Goal: Task Accomplishment & Management: Complete application form

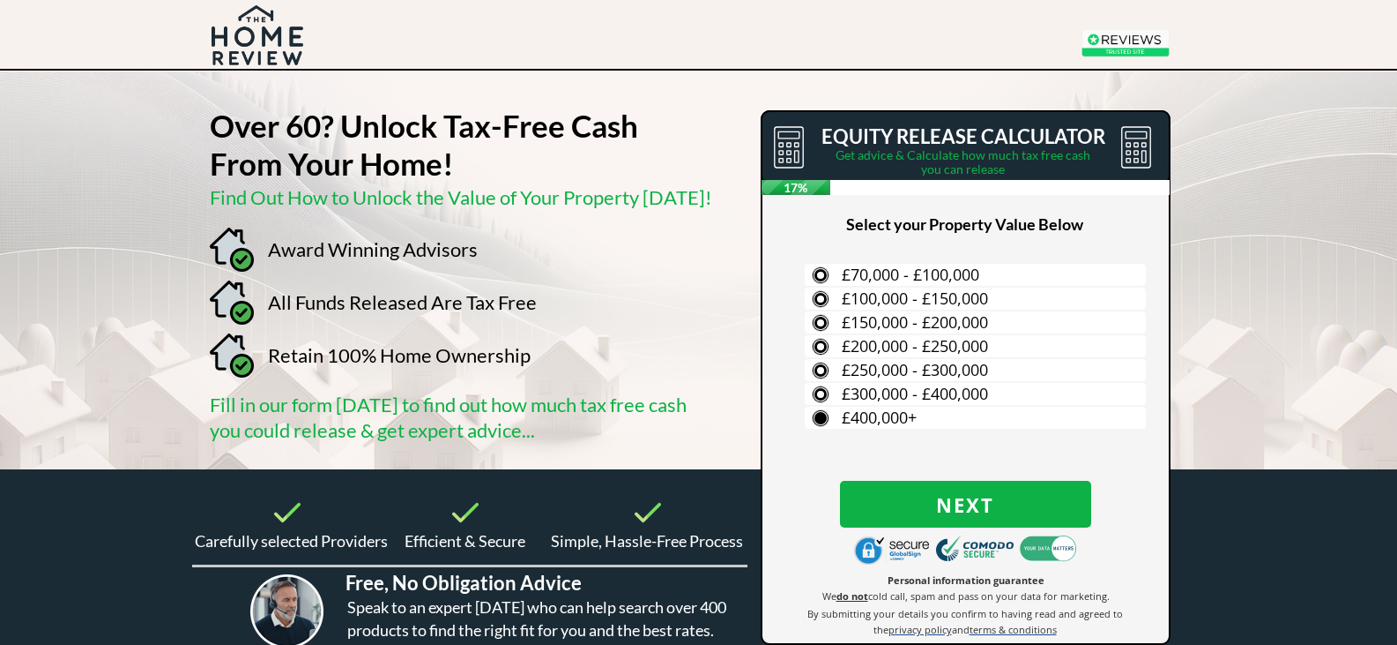
click at [820, 420] on label "£400,000+" at bounding box center [975, 417] width 341 height 22
click at [0, 0] on input "£400,000+" at bounding box center [0, 0] width 0 height 0
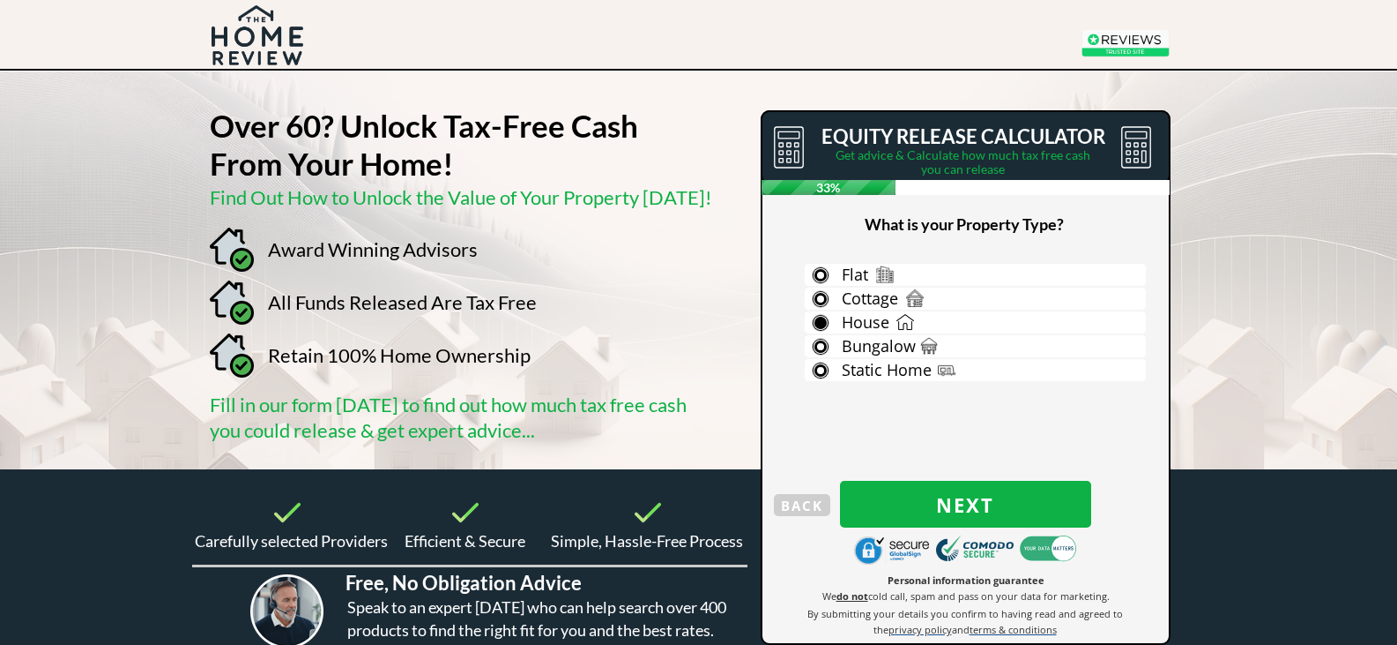
click at [821, 317] on label "House" at bounding box center [975, 322] width 341 height 22
click at [0, 0] on input "House" at bounding box center [0, 0] width 0 height 0
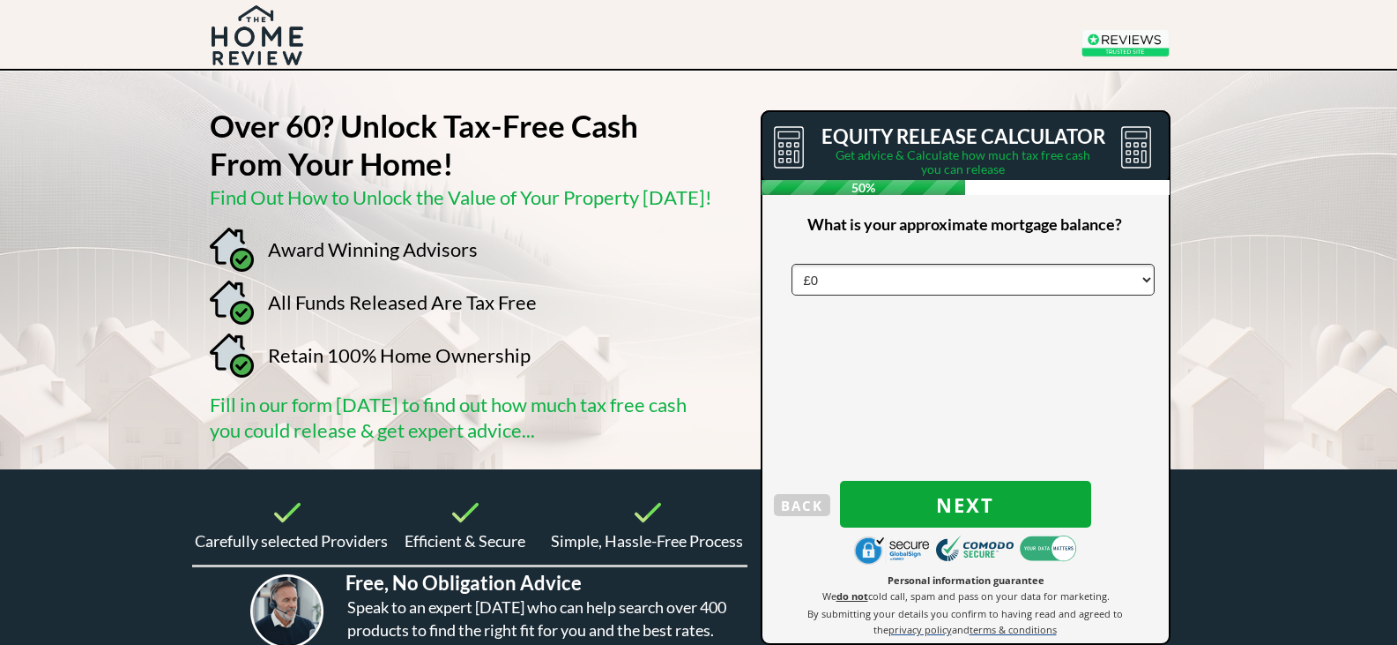
click at [924, 496] on span "Next" at bounding box center [965, 504] width 251 height 23
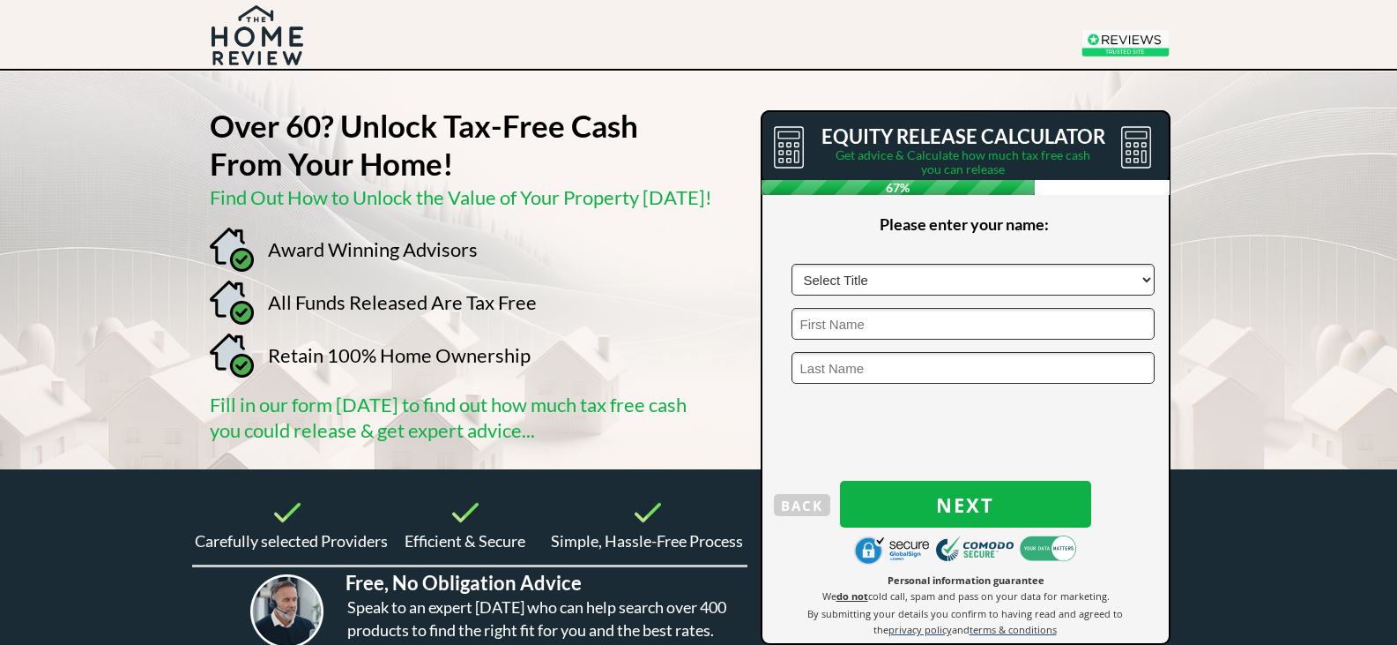
click at [1136, 277] on select "Select Title Mr Mrs Ms Miss Dr Sir" at bounding box center [973, 280] width 363 height 32
select select "Mr"
click at [792, 264] on select "Select Title Mr Mrs Ms Miss Dr Sir" at bounding box center [973, 280] width 363 height 32
click at [1094, 326] on input "text" at bounding box center [973, 324] width 363 height 32
type input "Steve"
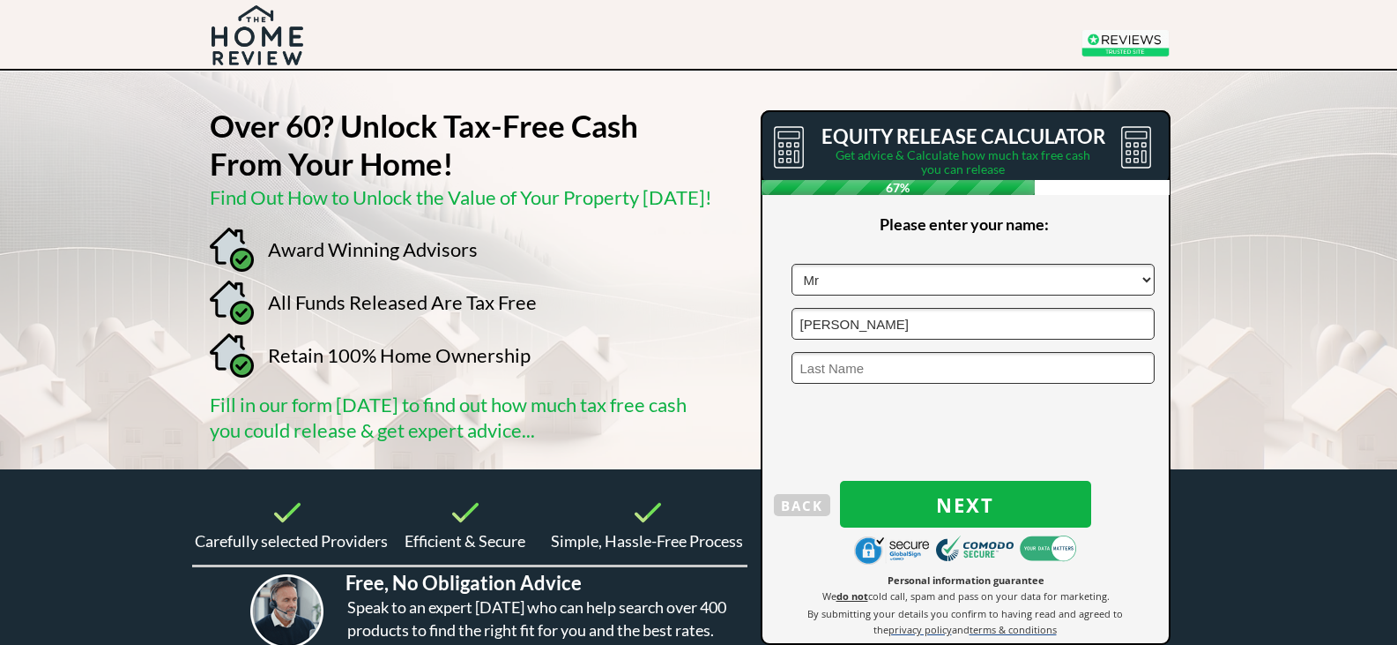
type input "Birtles"
click at [1025, 502] on span "Next" at bounding box center [965, 504] width 251 height 23
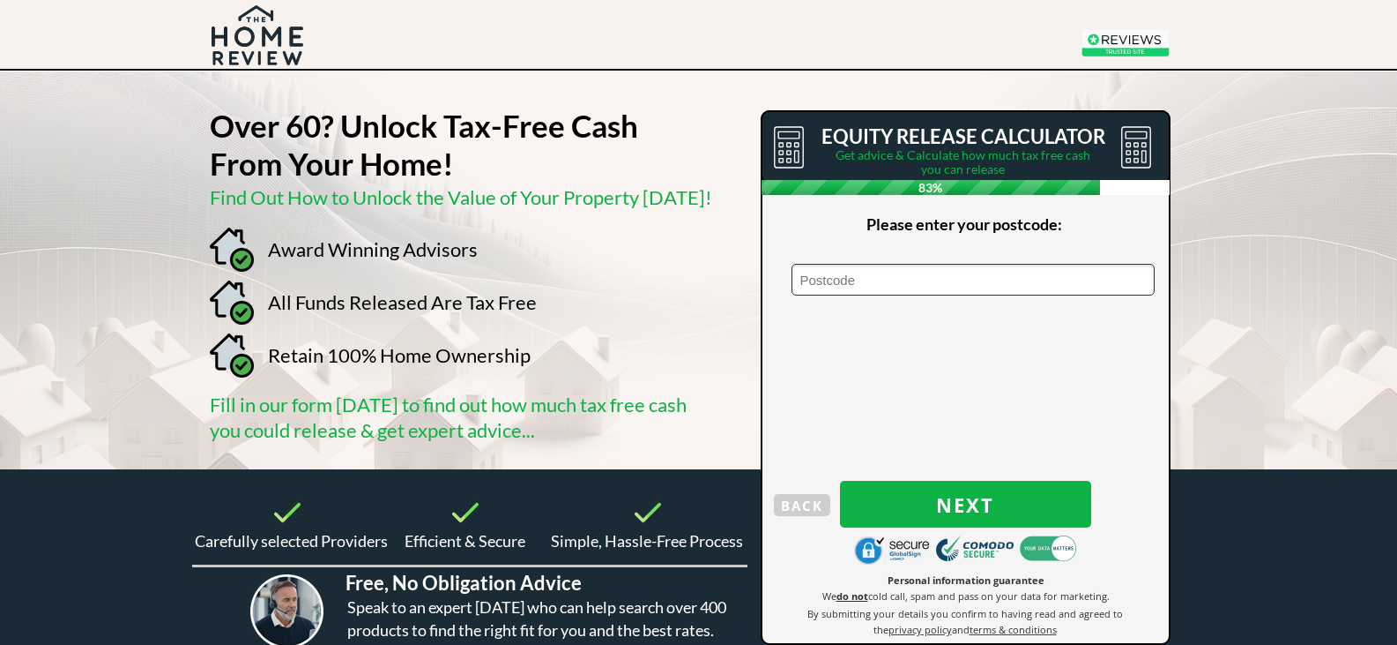
click at [913, 287] on input "text" at bounding box center [973, 280] width 363 height 32
type input "OX26 3XW"
drag, startPoint x: 1020, startPoint y: 489, endPoint x: 1113, endPoint y: 442, distance: 104.1
click at [1019, 489] on button "Next" at bounding box center [965, 504] width 251 height 47
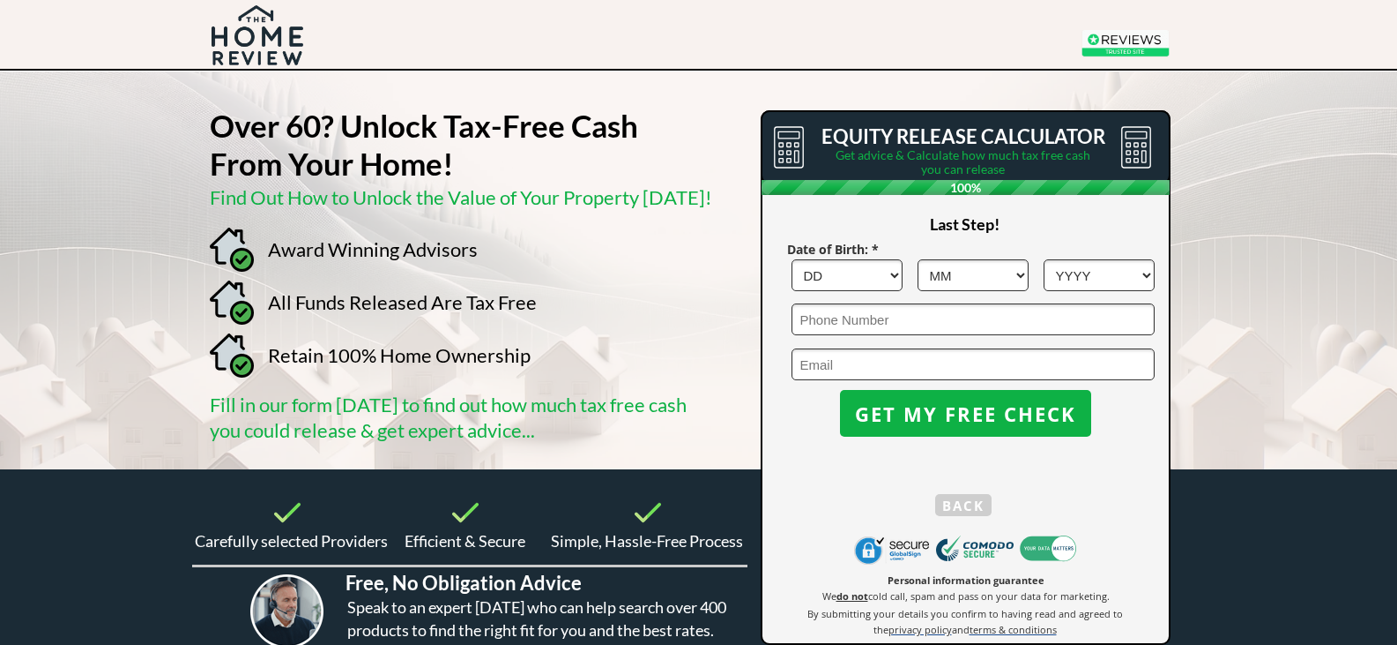
click at [895, 274] on select "DD 1 2 3 4 5 6 7 8 9 10 11 12 13 14 15 16 17 18 19 20 21 22 23 24 25 26 27 28 2…" at bounding box center [847, 275] width 111 height 32
select select "23"
click at [792, 259] on select "DD 1 2 3 4 5 6 7 8 9 10 11 12 13 14 15 16 17 18 19 20 21 22 23 24 25 26 27 28 2…" at bounding box center [847, 275] width 111 height 32
click at [1017, 272] on select "MM 1 2 3 4 5 6 7 8 9 10 11 12" at bounding box center [973, 275] width 111 height 32
select select "8"
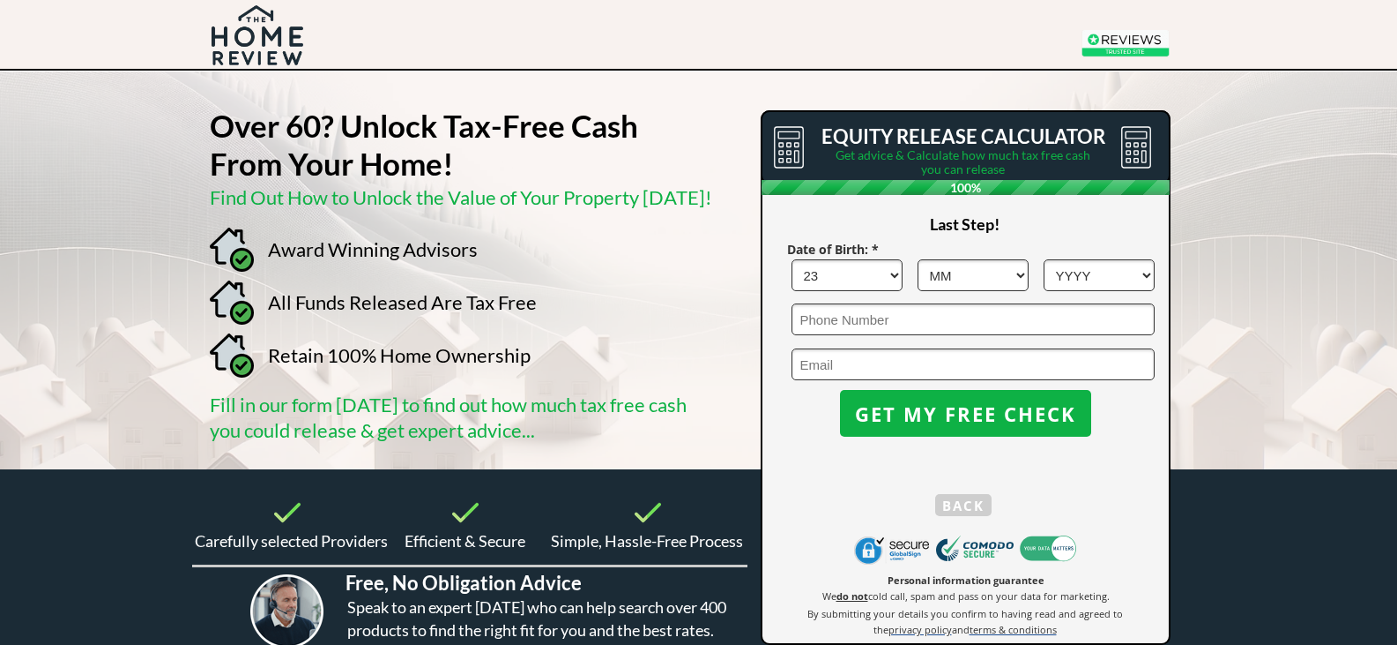
click at [918, 259] on select "MM 1 2 3 4 5 6 7 8 9 10 11 12" at bounding box center [973, 275] width 111 height 32
click at [1145, 272] on select "YYYY 1966 1965 1964 1963 1962 1961 1960 1959 1958 1957 1956 1955 1954 1953 1952…" at bounding box center [1099, 275] width 111 height 32
select select "1961"
click at [1044, 259] on select "YYYY 1966 1965 1964 1963 1962 1961 1960 1959 1958 1957 1956 1955 1954 1953 1952…" at bounding box center [1099, 275] width 111 height 32
click at [927, 321] on input "tel" at bounding box center [973, 319] width 363 height 32
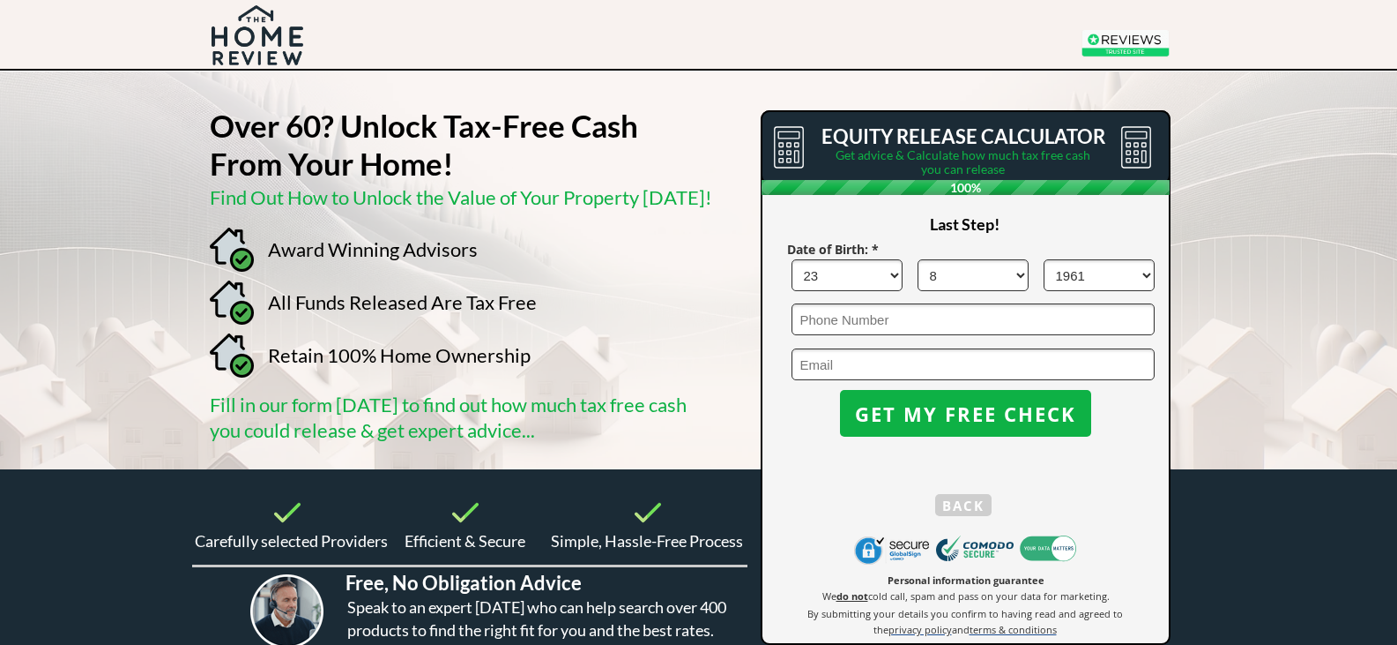
type input "07899913413"
click at [950, 361] on input "s-birtles@sky.com" at bounding box center [973, 364] width 363 height 32
type input "steve@fsdistribution.co.uk"
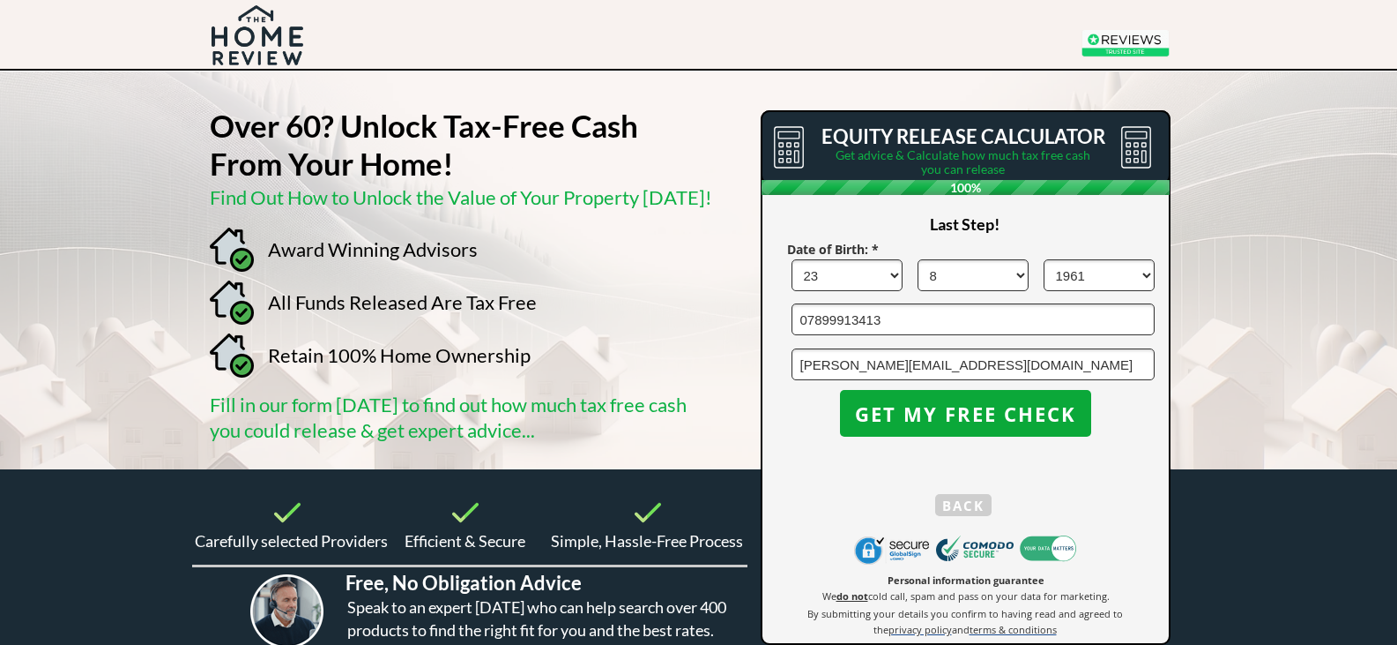
click at [995, 406] on span "GET MY FREE CHECK" at bounding box center [965, 413] width 251 height 23
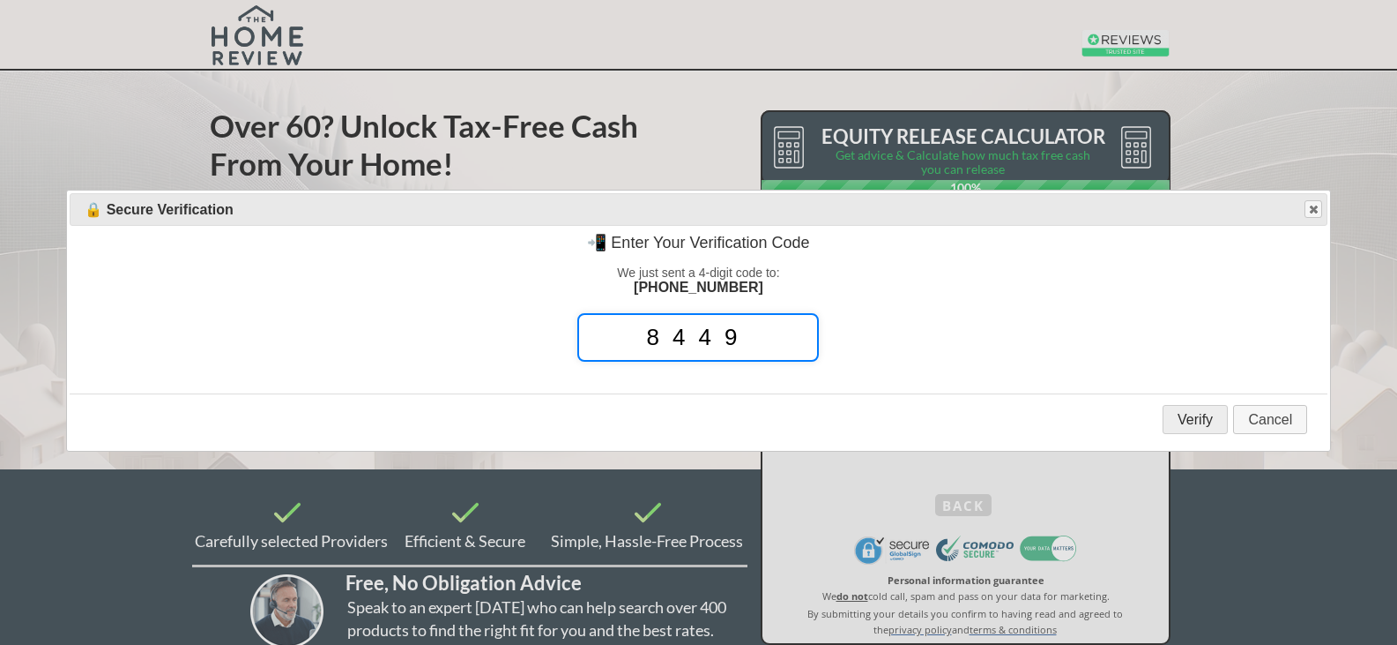
type input "8449"
click at [1202, 420] on button "Verify" at bounding box center [1195, 419] width 65 height 29
